Goal: Task Accomplishment & Management: Use online tool/utility

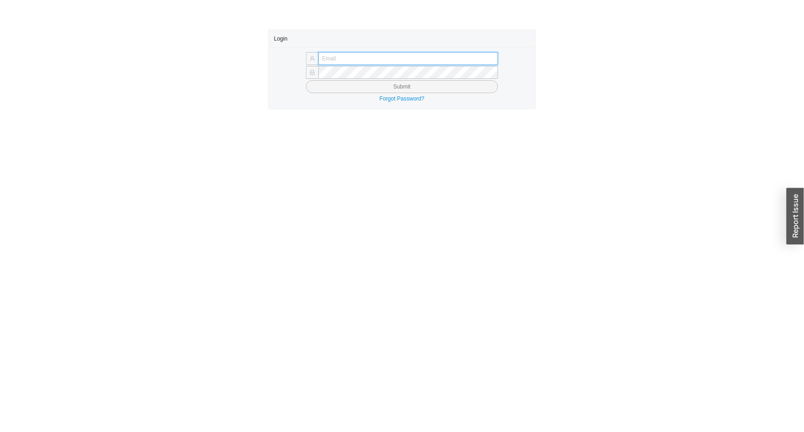
click at [384, 59] on input "text" at bounding box center [409, 58] width 180 height 13
type input "issac@asbathnj.com"
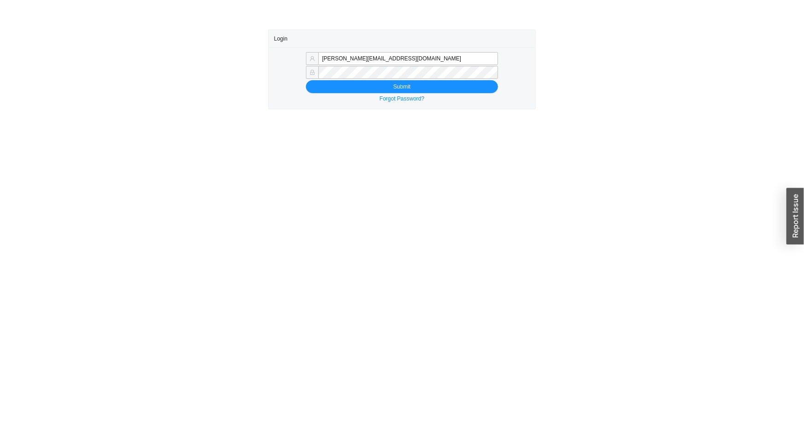
click at [306, 80] on button "Submit" at bounding box center [402, 86] width 192 height 13
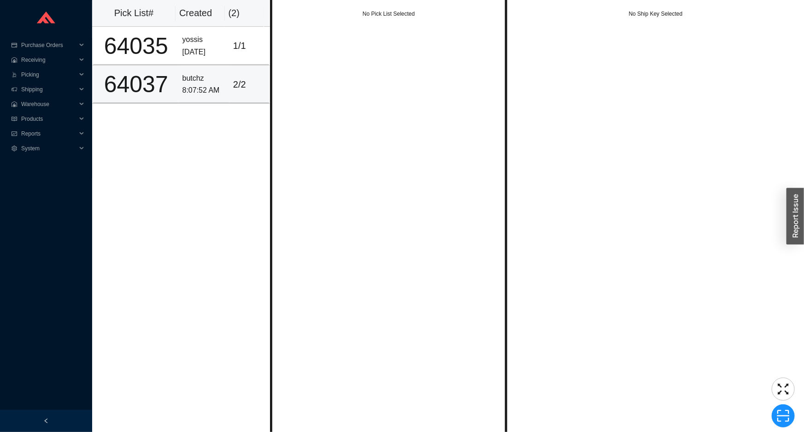
click at [135, 73] on div "64037" at bounding box center [136, 84] width 78 height 23
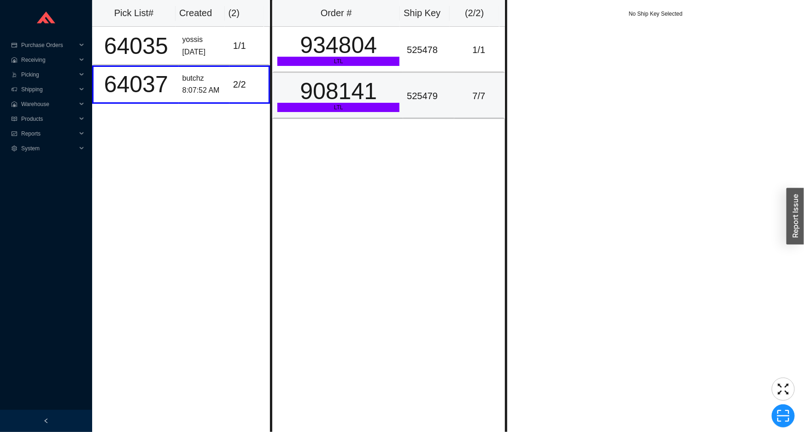
click at [434, 73] on td "525479" at bounding box center [428, 96] width 51 height 46
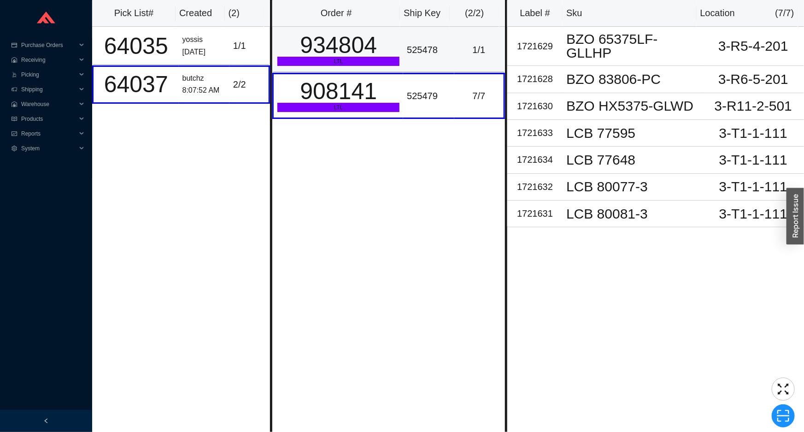
click at [431, 52] on div "525478" at bounding box center [428, 49] width 43 height 15
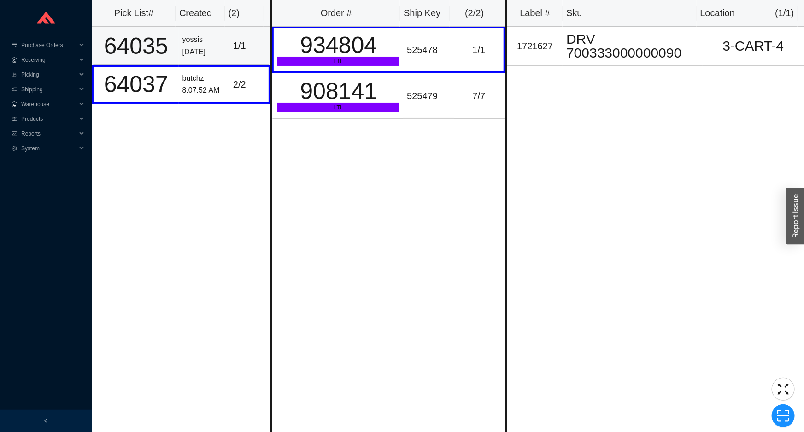
click at [250, 57] on td "1 / 1" at bounding box center [250, 46] width 41 height 38
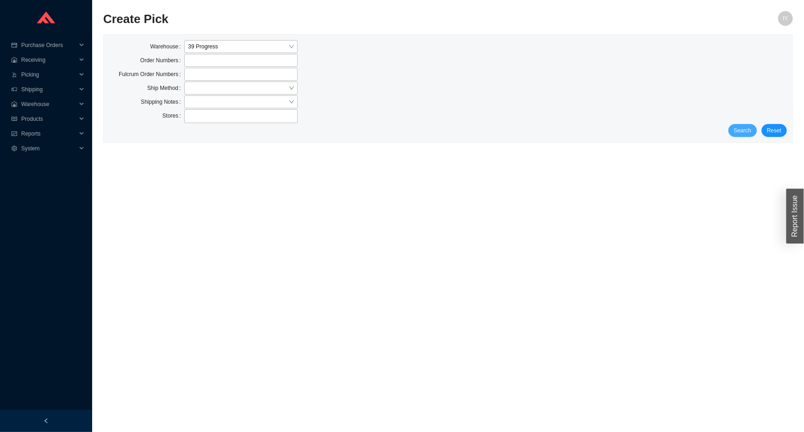
click at [754, 134] on button "Search" at bounding box center [743, 130] width 29 height 13
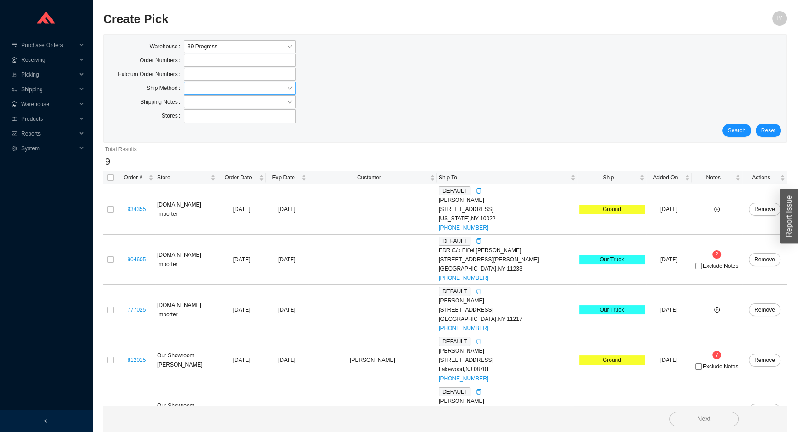
click at [213, 83] on input "search" at bounding box center [237, 88] width 99 height 12
click at [211, 154] on div "UPS" at bounding box center [240, 156] width 105 height 8
click at [745, 131] on span "Search" at bounding box center [737, 130] width 18 height 9
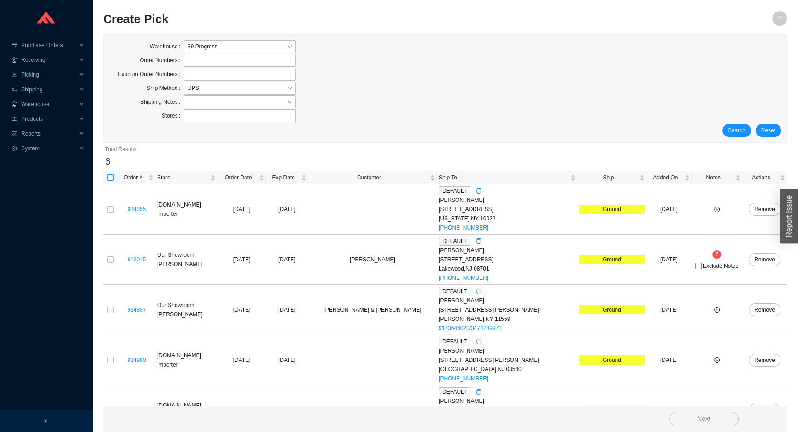
click at [110, 177] on input "checkbox" at bounding box center [110, 177] width 6 height 6
checkbox input "true"
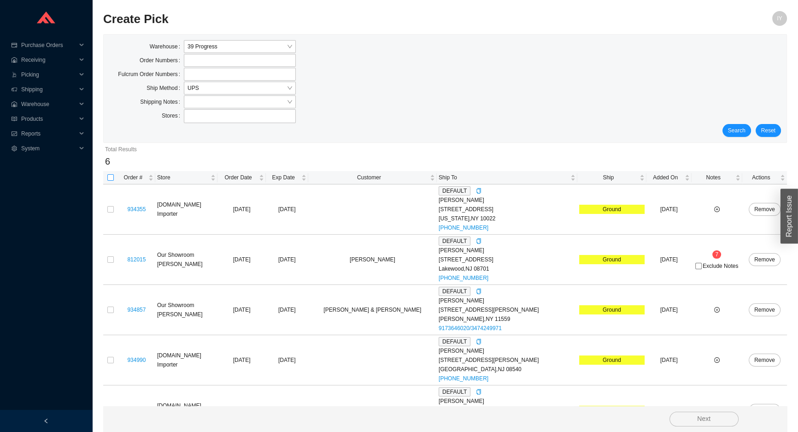
checkbox input "true"
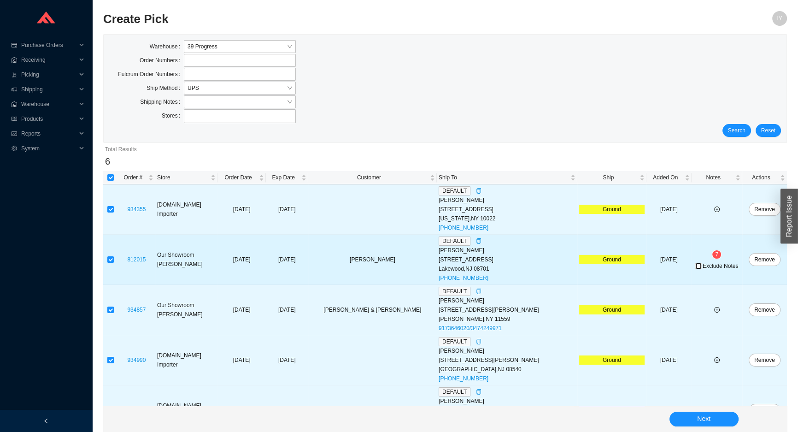
click at [696, 266] on input "Exclude Notes" at bounding box center [699, 266] width 6 height 6
checkbox input "true"
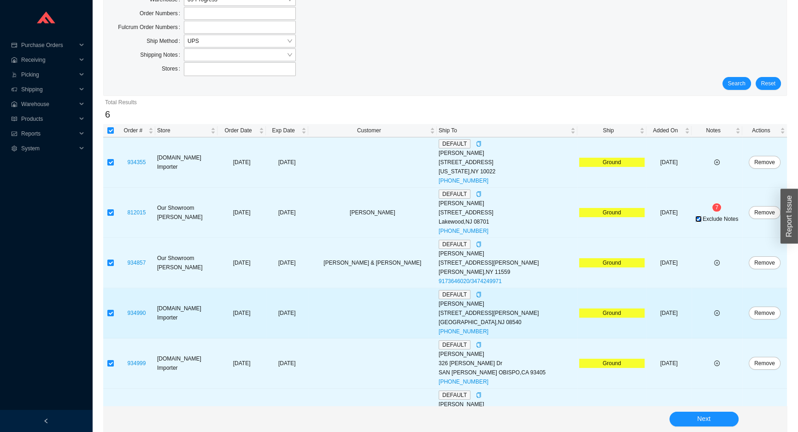
scroll to position [79, 0]
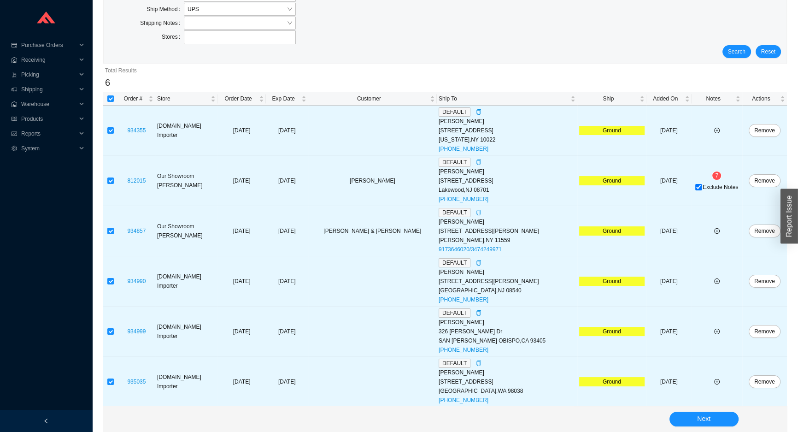
click at [688, 429] on div "Next" at bounding box center [445, 419] width 684 height 26
click at [687, 424] on button "Next" at bounding box center [704, 419] width 69 height 15
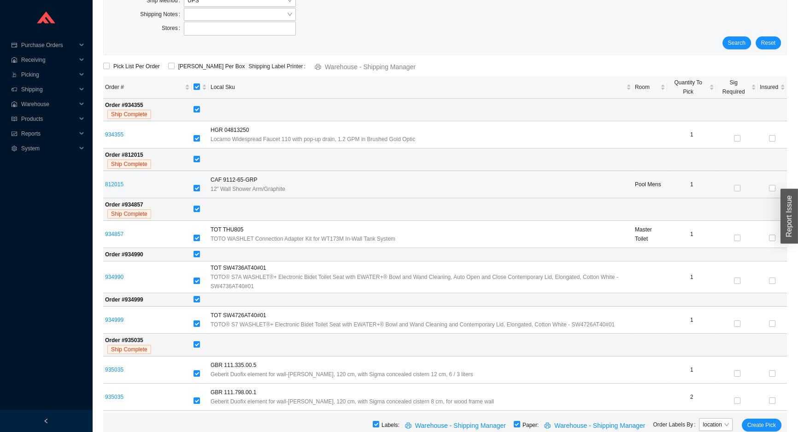
scroll to position [90, 0]
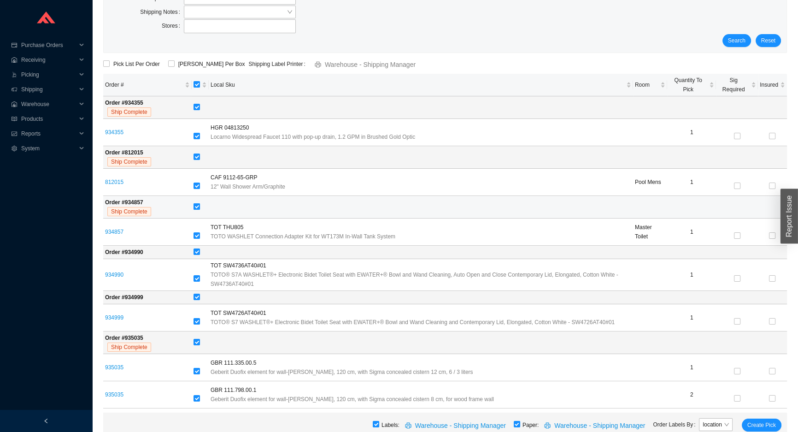
click at [195, 202] on label at bounding box center [197, 206] width 6 height 9
click at [195, 203] on input "checkbox" at bounding box center [197, 206] width 6 height 6
checkbox input "false"
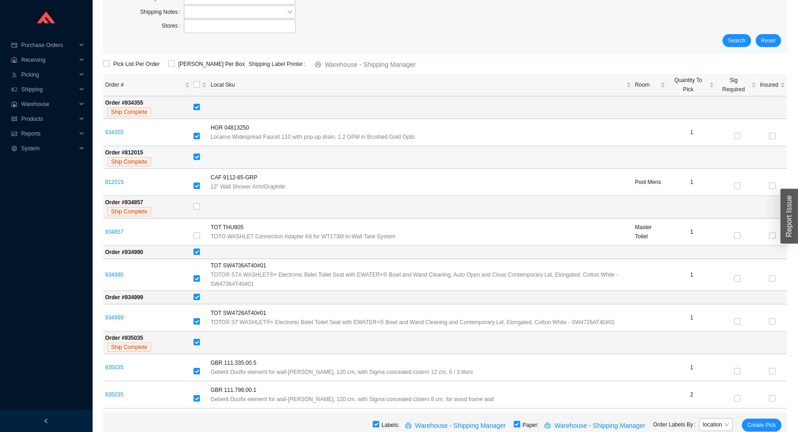
click at [197, 155] on input "checkbox" at bounding box center [197, 156] width 6 height 6
checkbox input "false"
click at [194, 106] on input "checkbox" at bounding box center [197, 107] width 6 height 6
checkbox input "false"
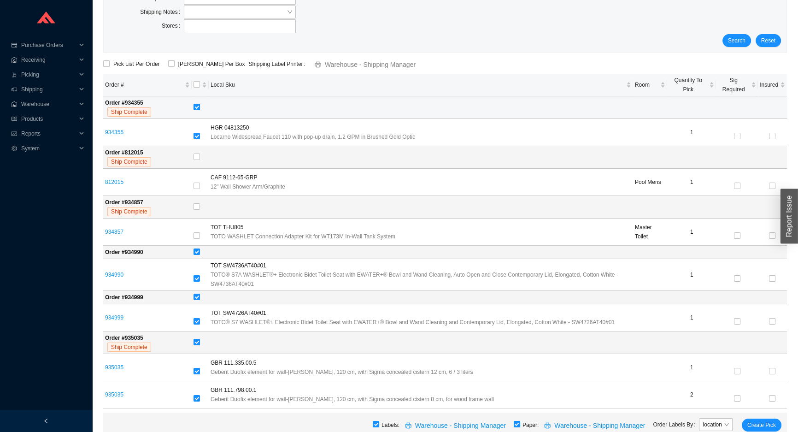
checkbox input "false"
click at [168, 64] on input "ShipKey Per Box" at bounding box center [171, 63] width 6 height 6
checkbox input "true"
click at [752, 423] on span "Create Pick" at bounding box center [762, 424] width 29 height 9
